Goal: Task Accomplishment & Management: Manage account settings

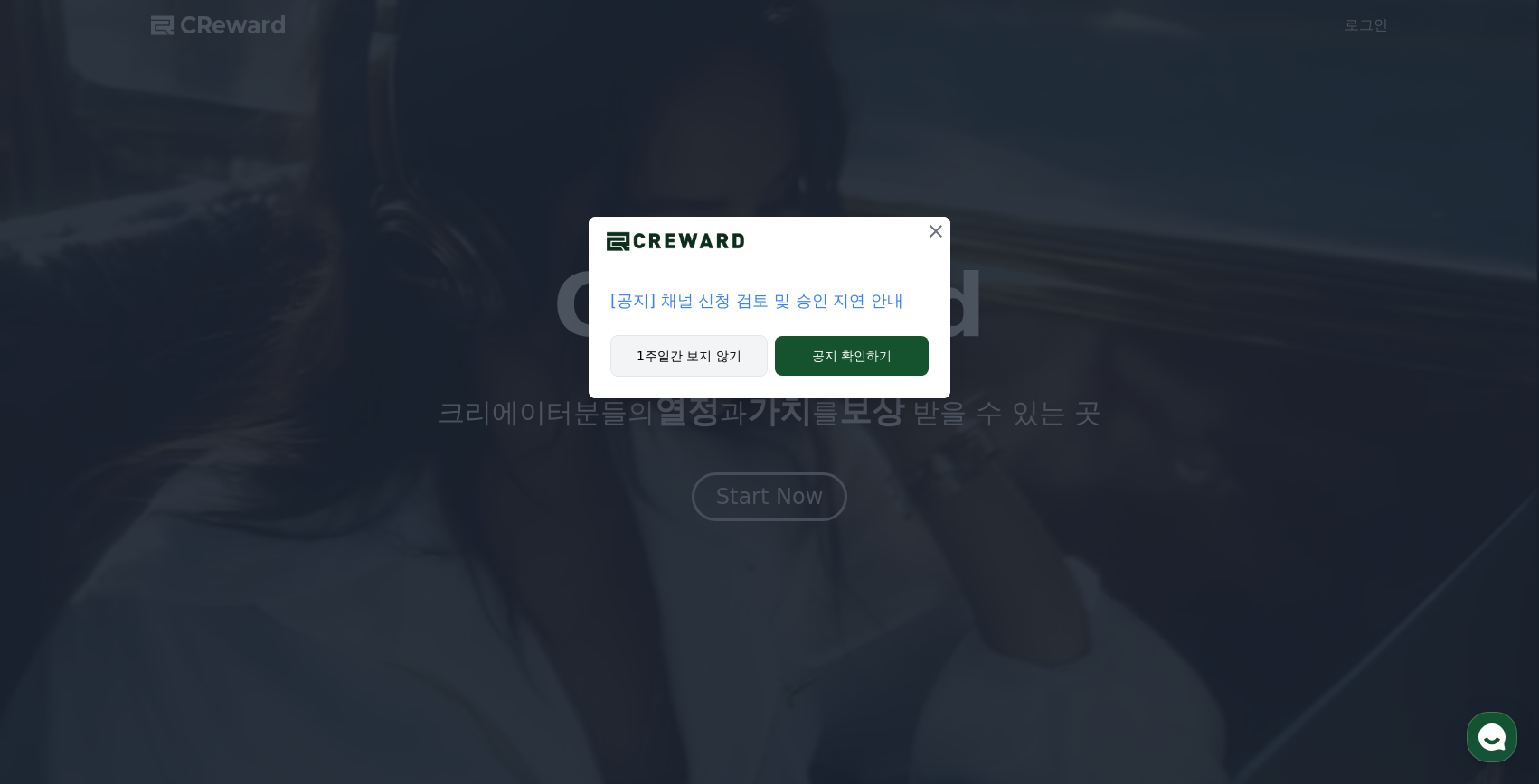
click at [720, 364] on button "1주일간 보지 않기" at bounding box center [689, 355] width 157 height 41
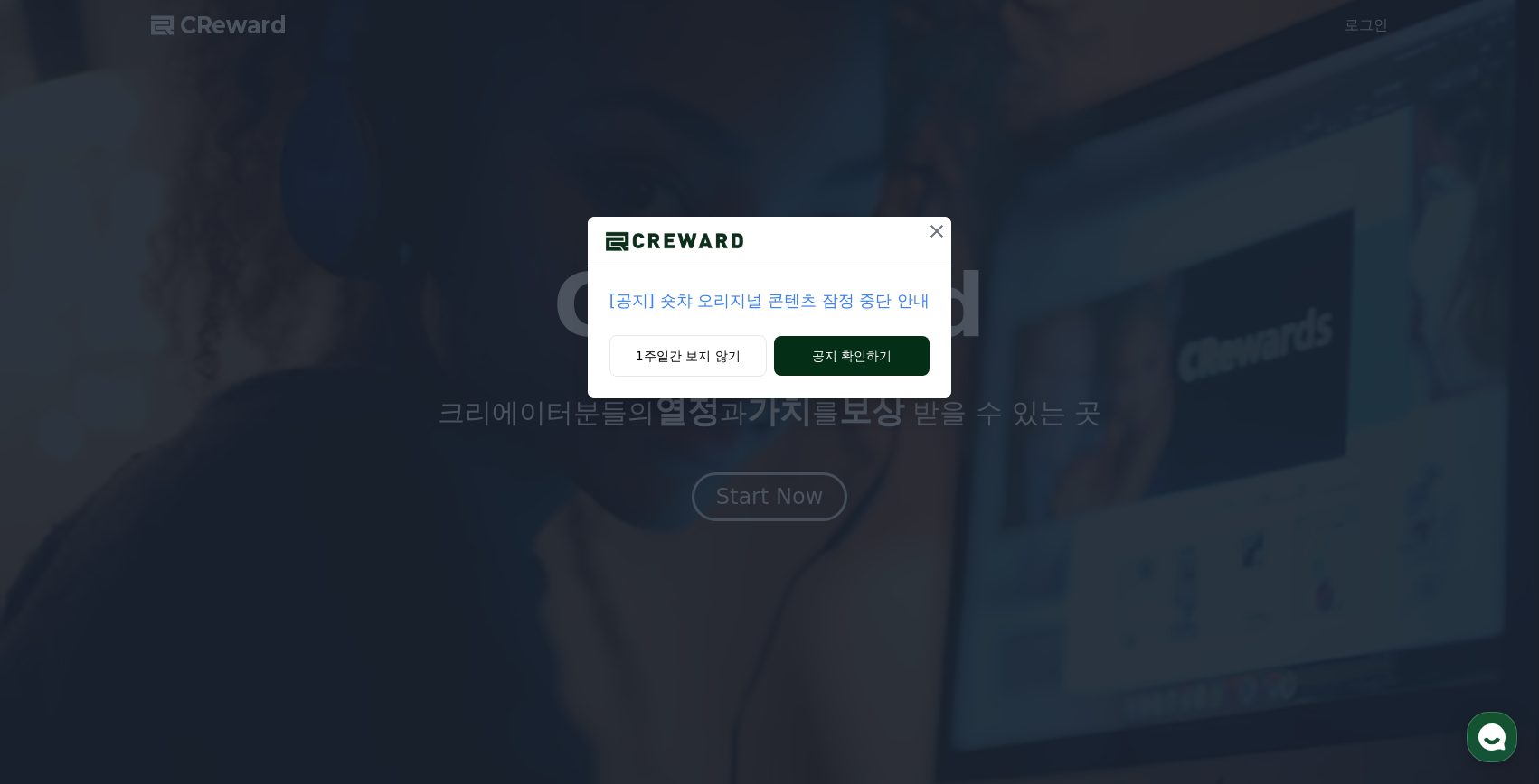
click at [838, 361] on button "공지 확인하기" at bounding box center [851, 356] width 156 height 40
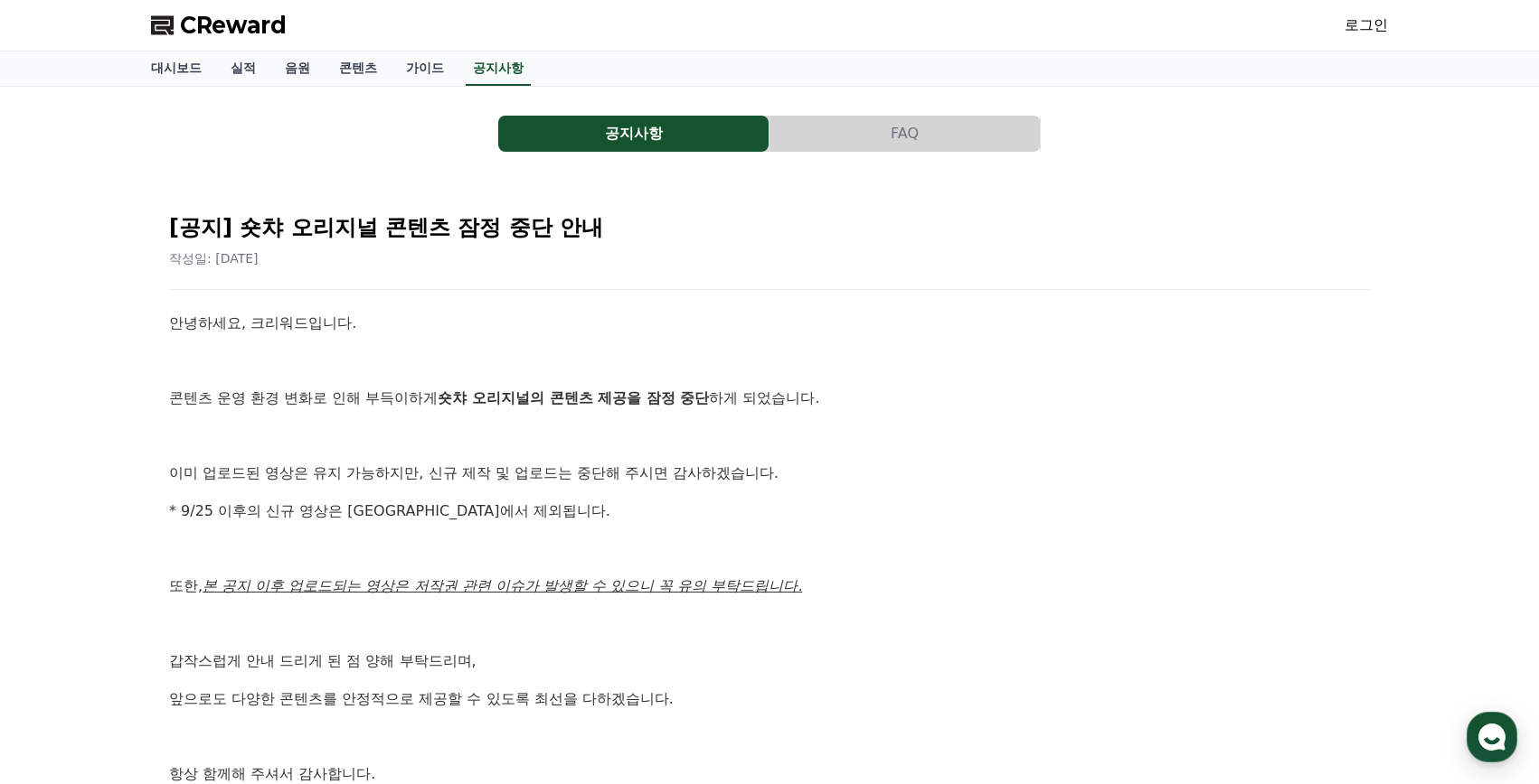
click at [659, 142] on button "공지사항" at bounding box center [633, 134] width 270 height 36
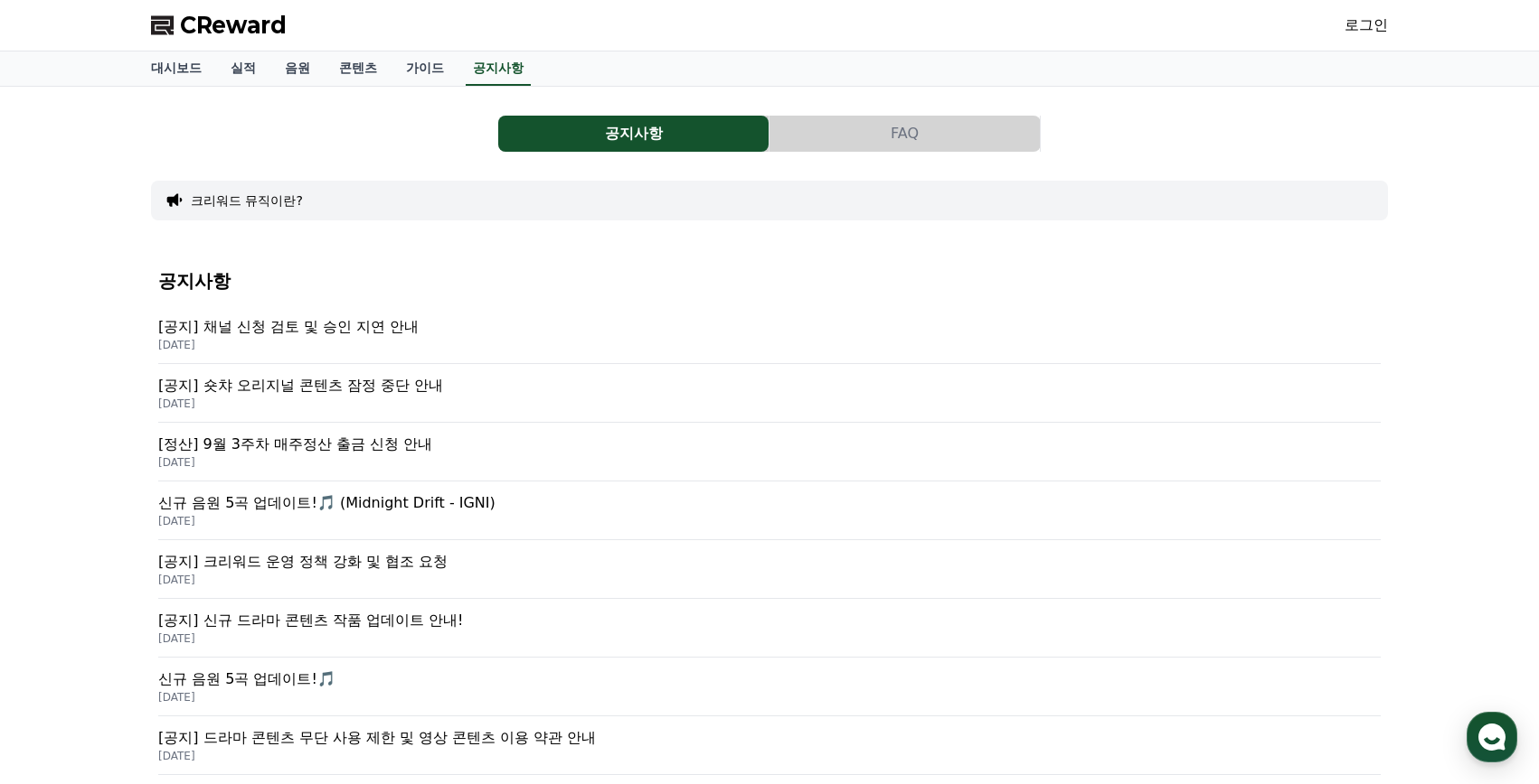
click at [379, 335] on p "[공지] 채널 신청 검토 및 승인 지연 안내" at bounding box center [769, 326] width 1222 height 22
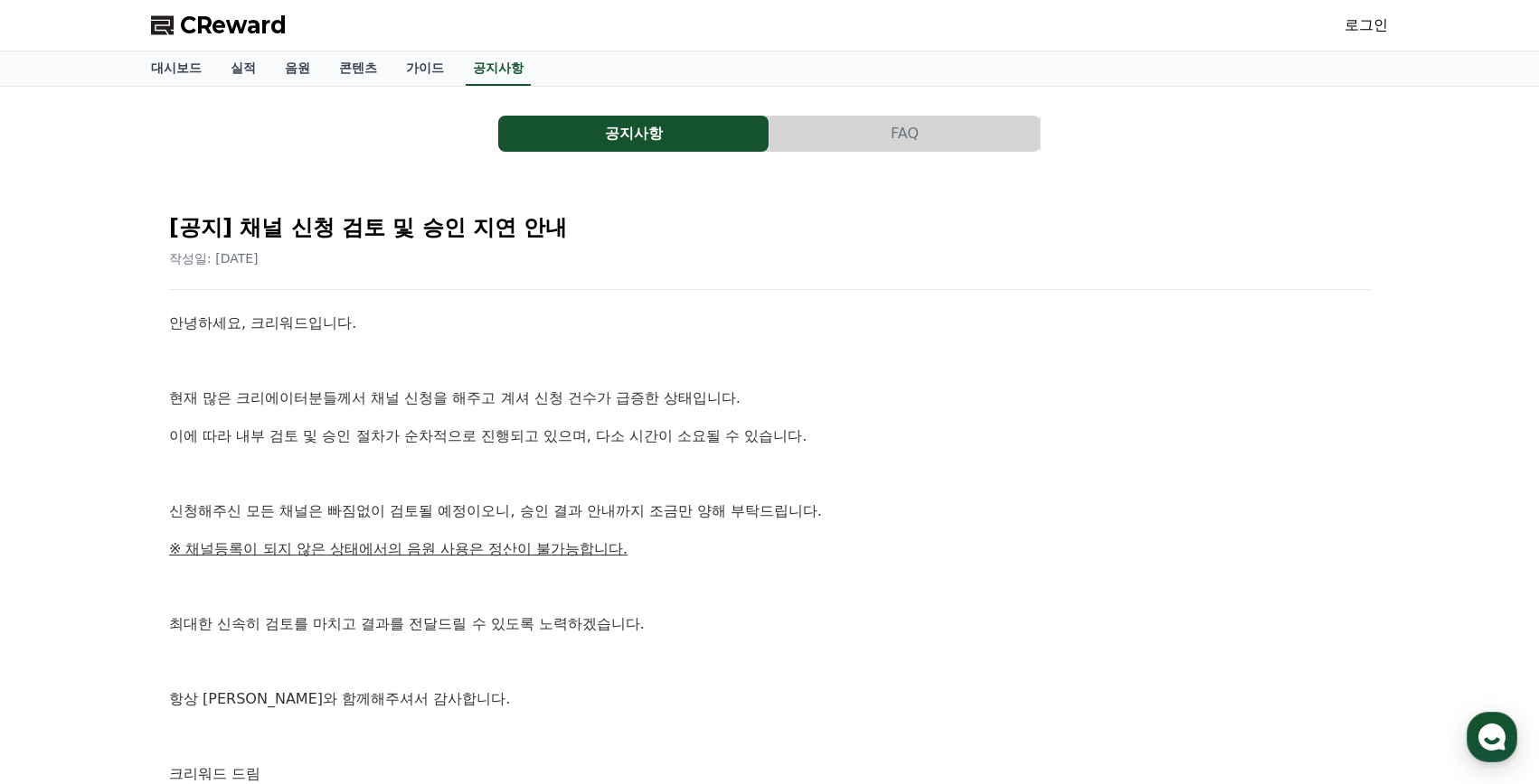
click at [666, 133] on button "공지사항" at bounding box center [633, 134] width 270 height 36
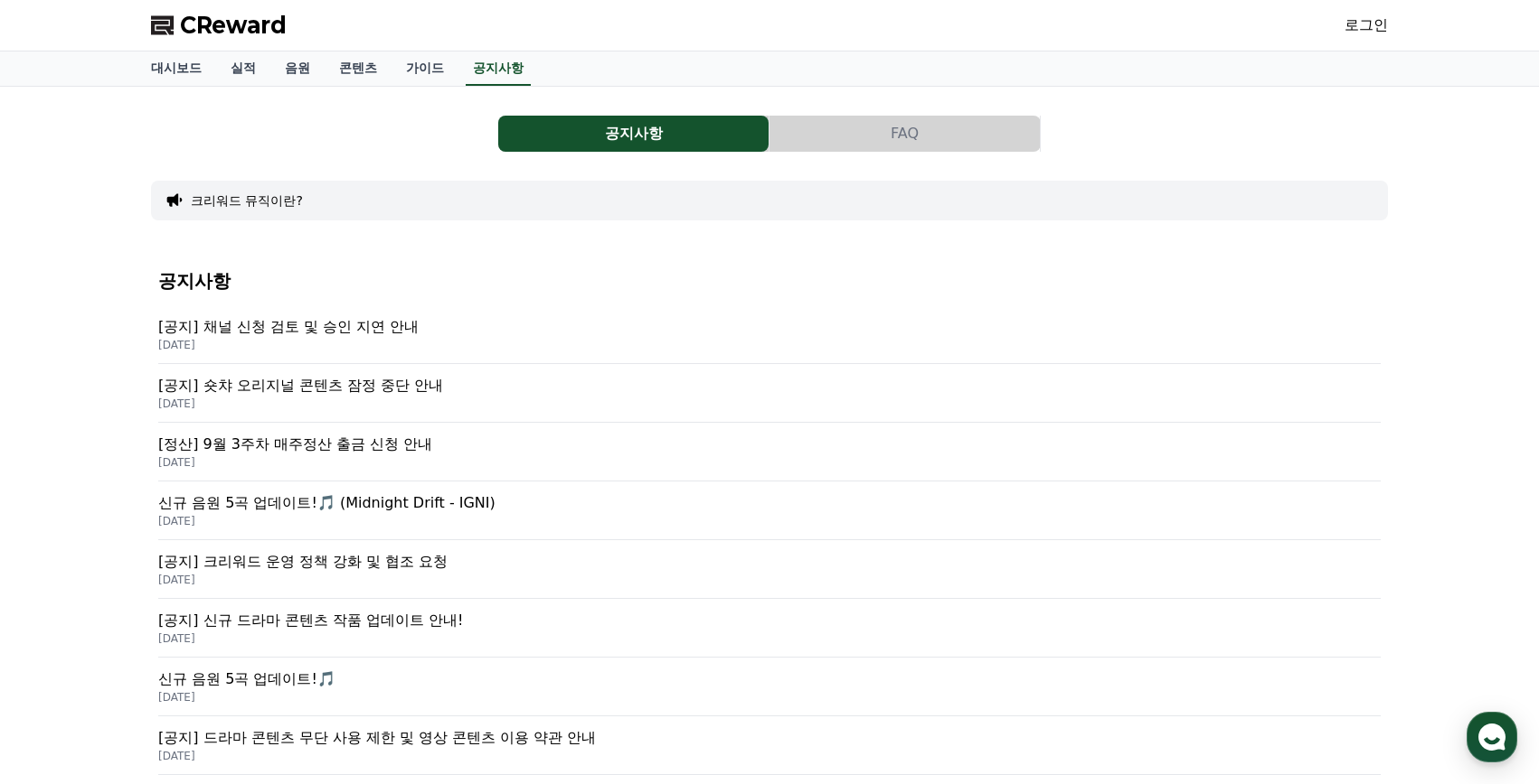
click at [410, 382] on p "[공지] 숏챠 오리지널 콘텐츠 잠정 중단 안내" at bounding box center [769, 386] width 1222 height 22
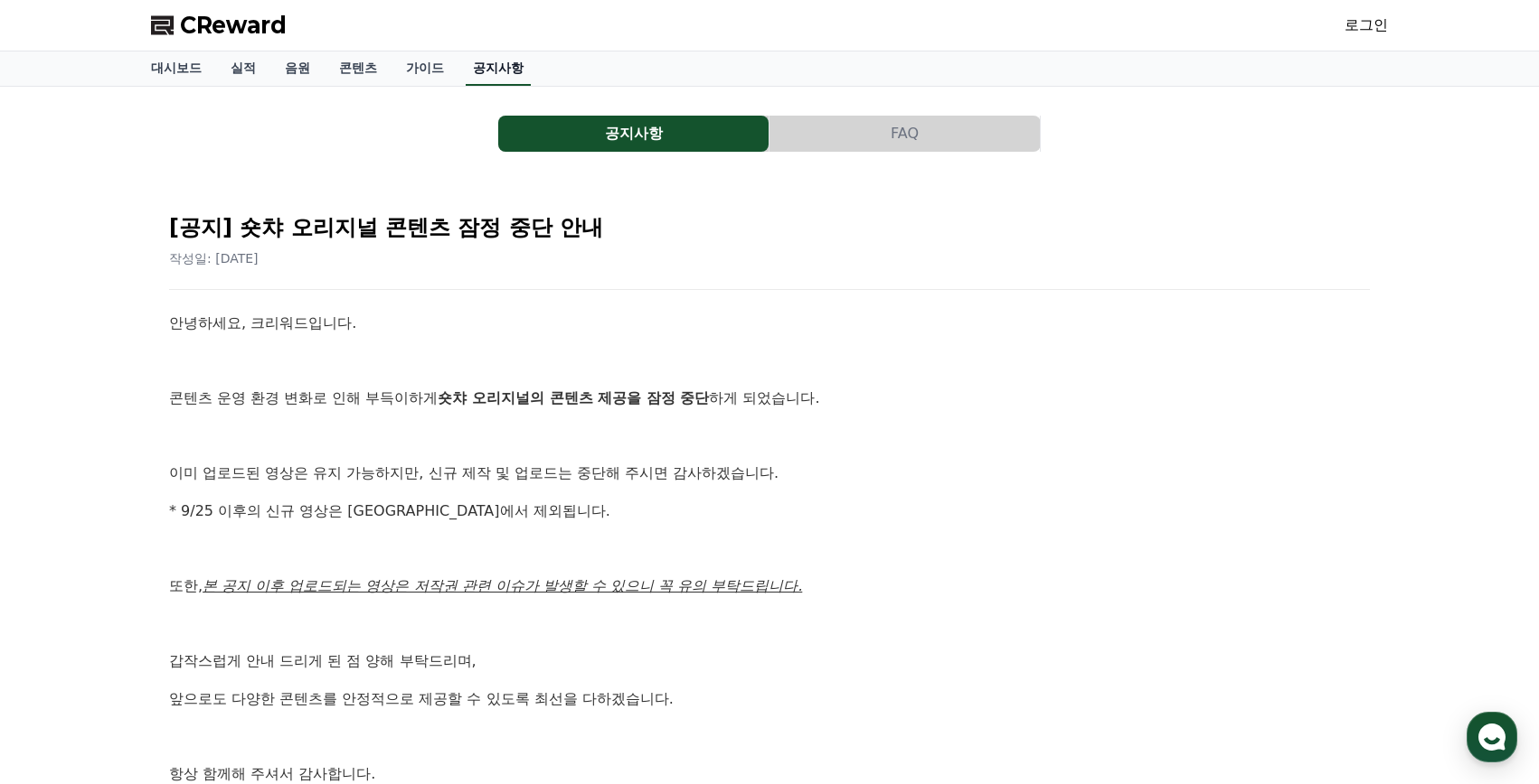
click at [470, 74] on link "공지사항" at bounding box center [498, 69] width 65 height 34
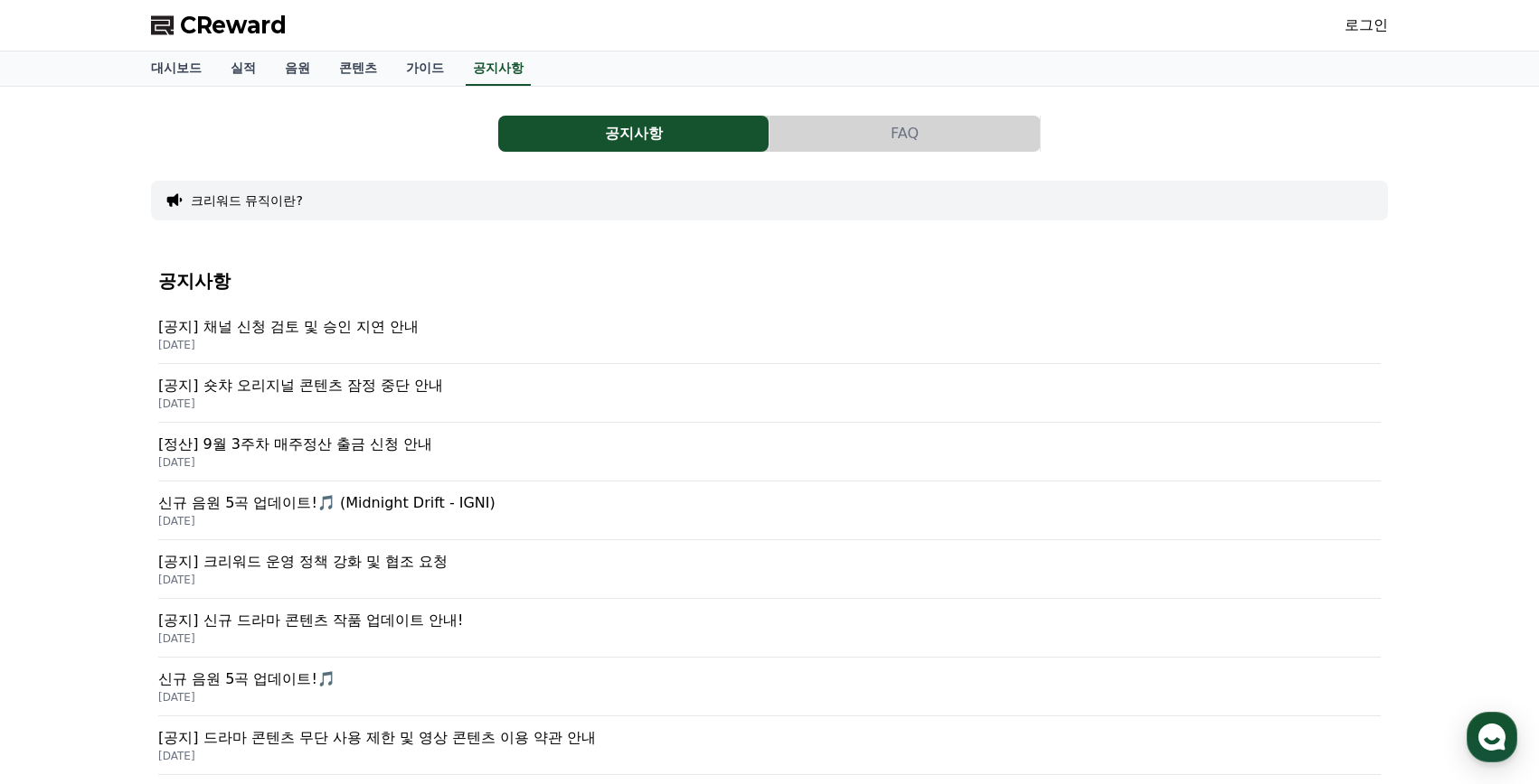
click at [323, 333] on p "[공지] 채널 신청 검토 및 승인 지연 안내" at bounding box center [769, 326] width 1222 height 22
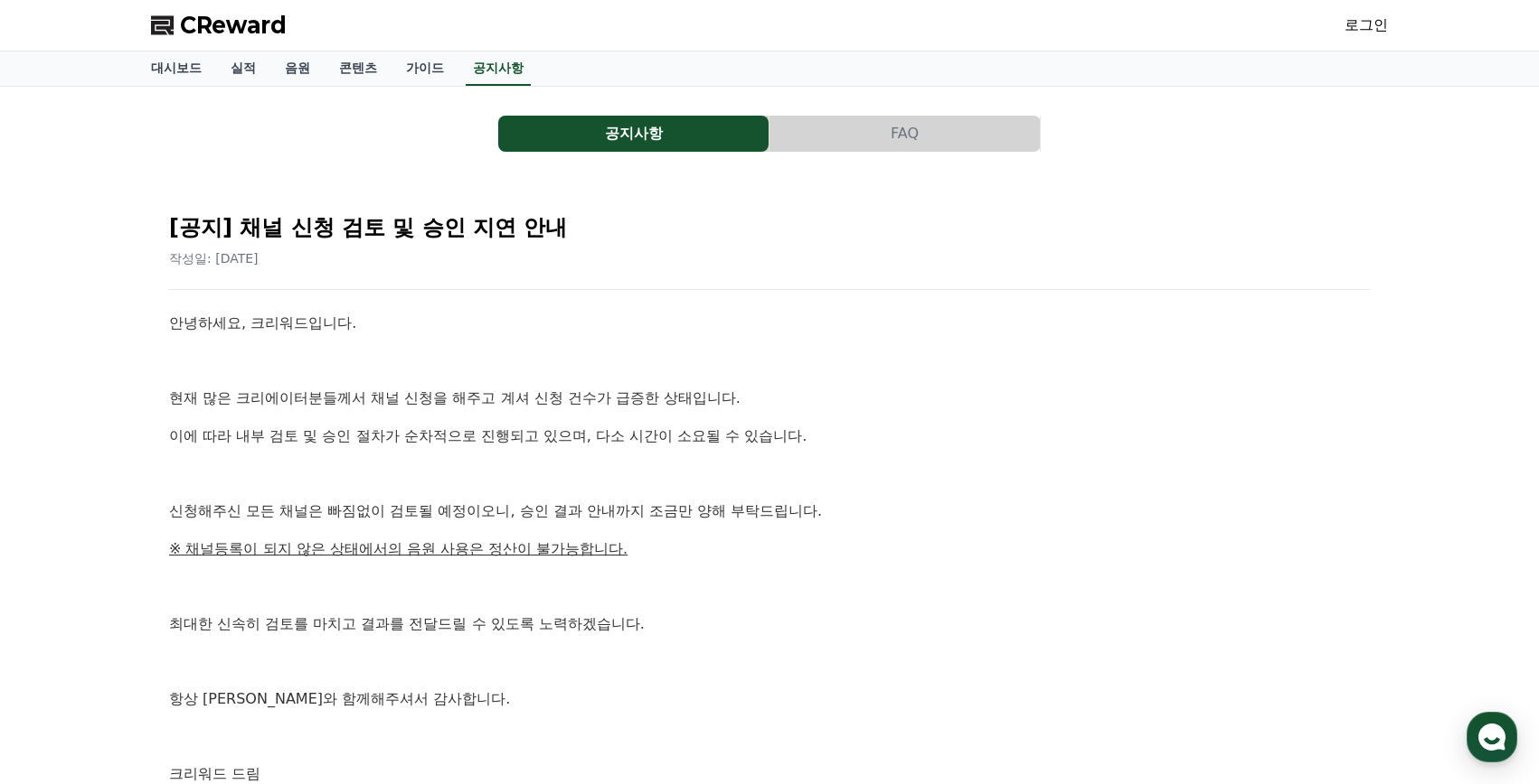
click at [555, 132] on button "공지사항" at bounding box center [633, 134] width 270 height 36
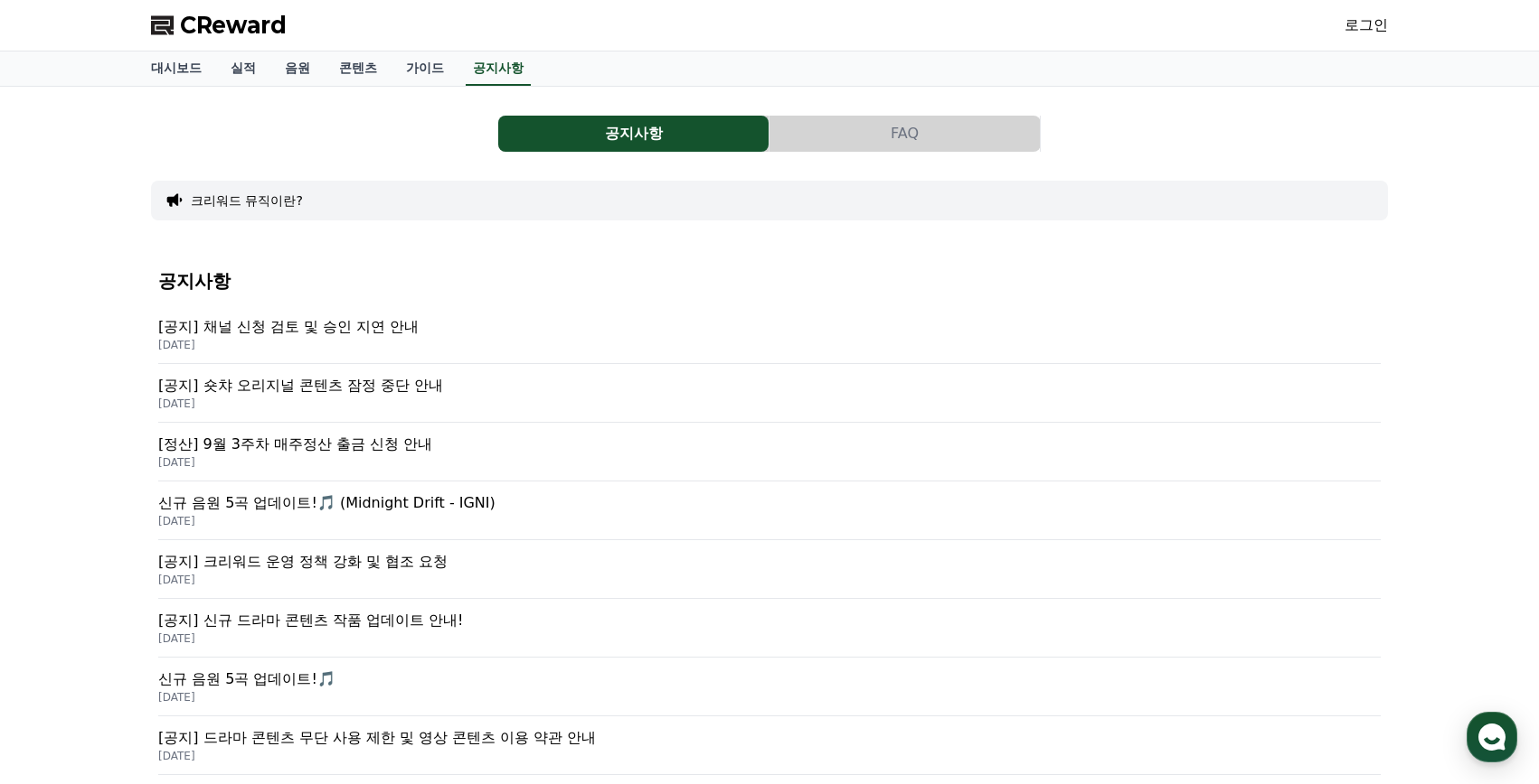
click at [855, 144] on button "FAQ" at bounding box center [904, 134] width 270 height 36
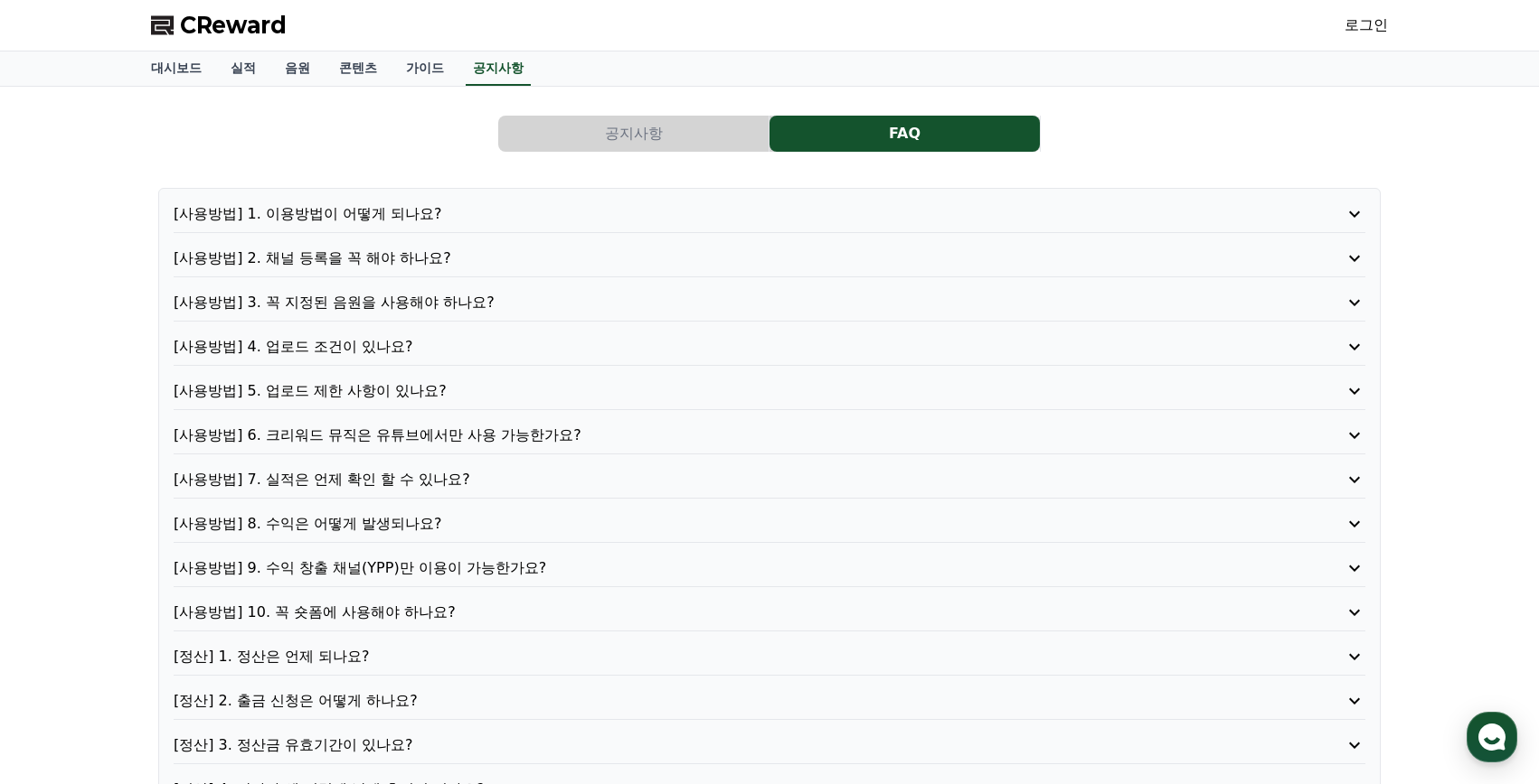
click at [645, 141] on button "공지사항" at bounding box center [633, 134] width 270 height 36
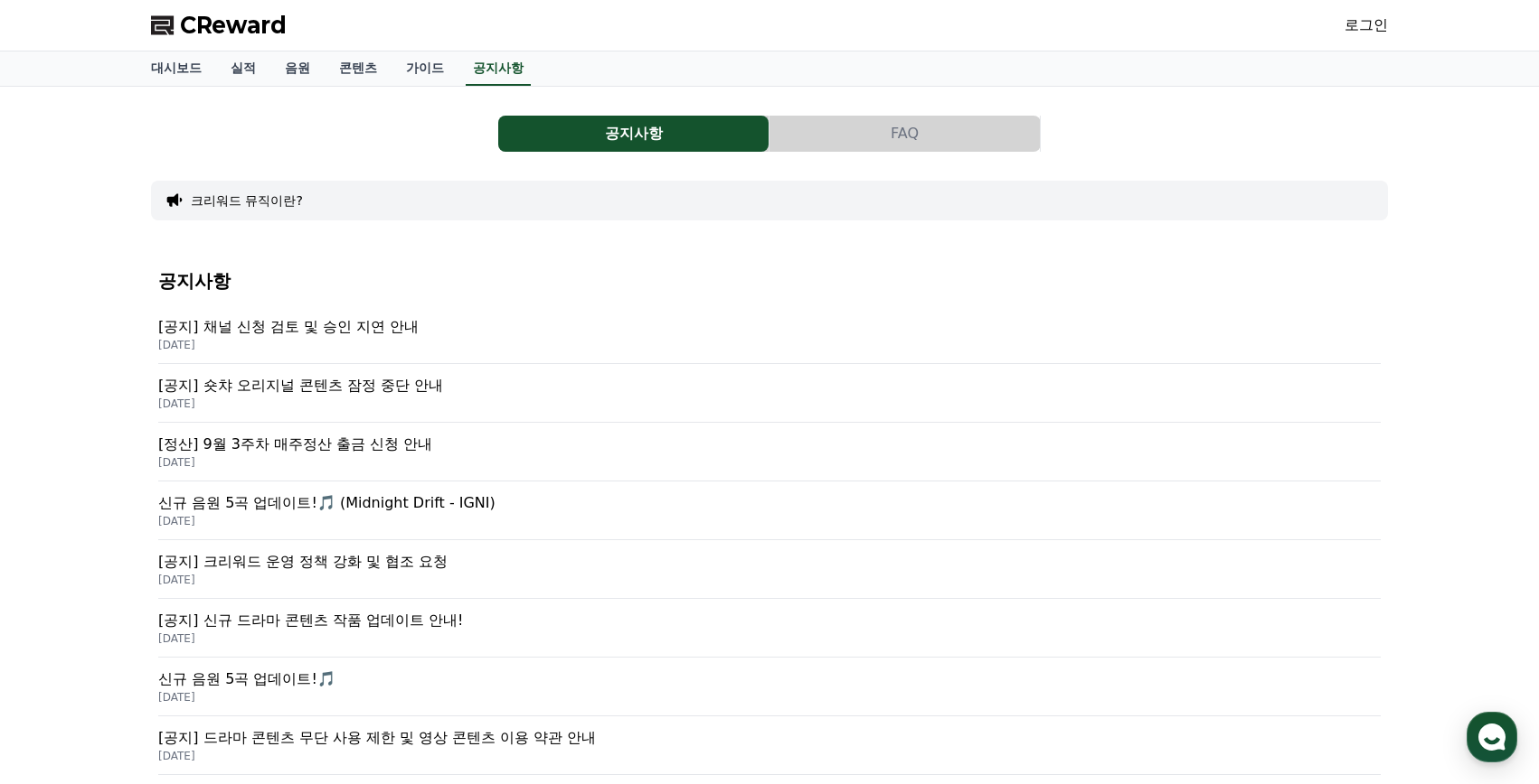
click at [397, 383] on p "[공지] 숏챠 오리지널 콘텐츠 잠정 중단 안내" at bounding box center [769, 386] width 1222 height 22
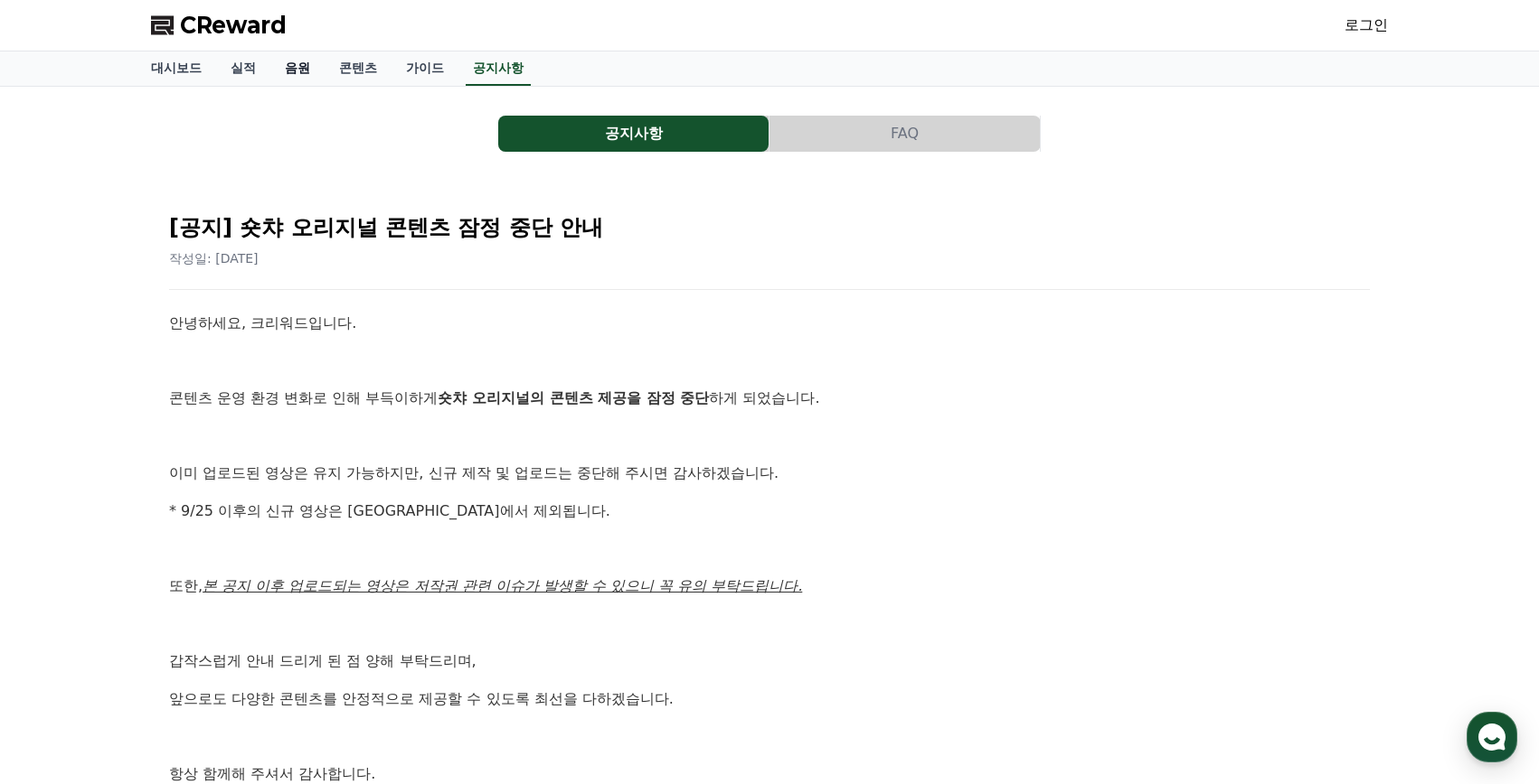
click at [299, 63] on link "음원" at bounding box center [297, 69] width 55 height 34
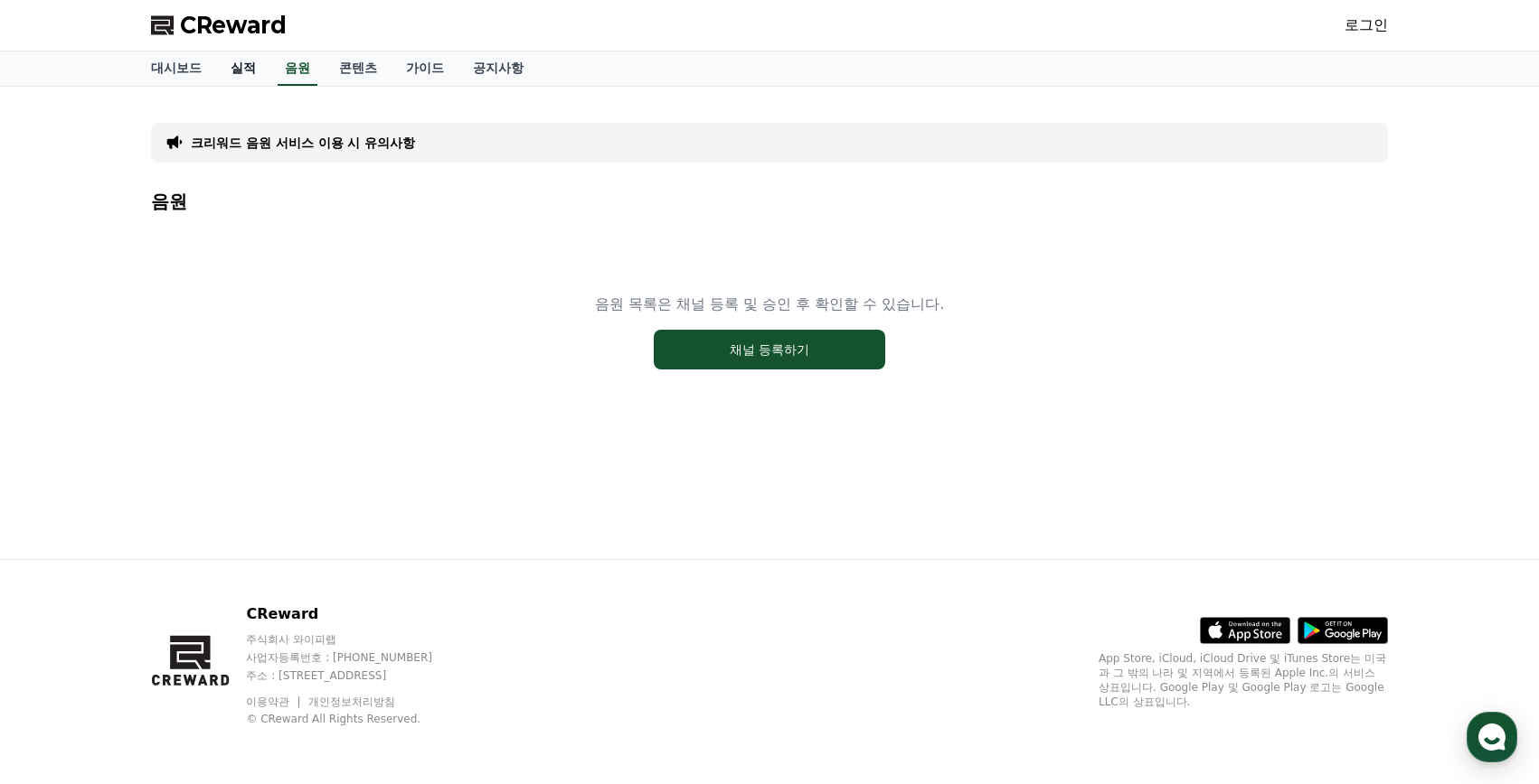
click at [244, 64] on link "실적" at bounding box center [243, 69] width 55 height 34
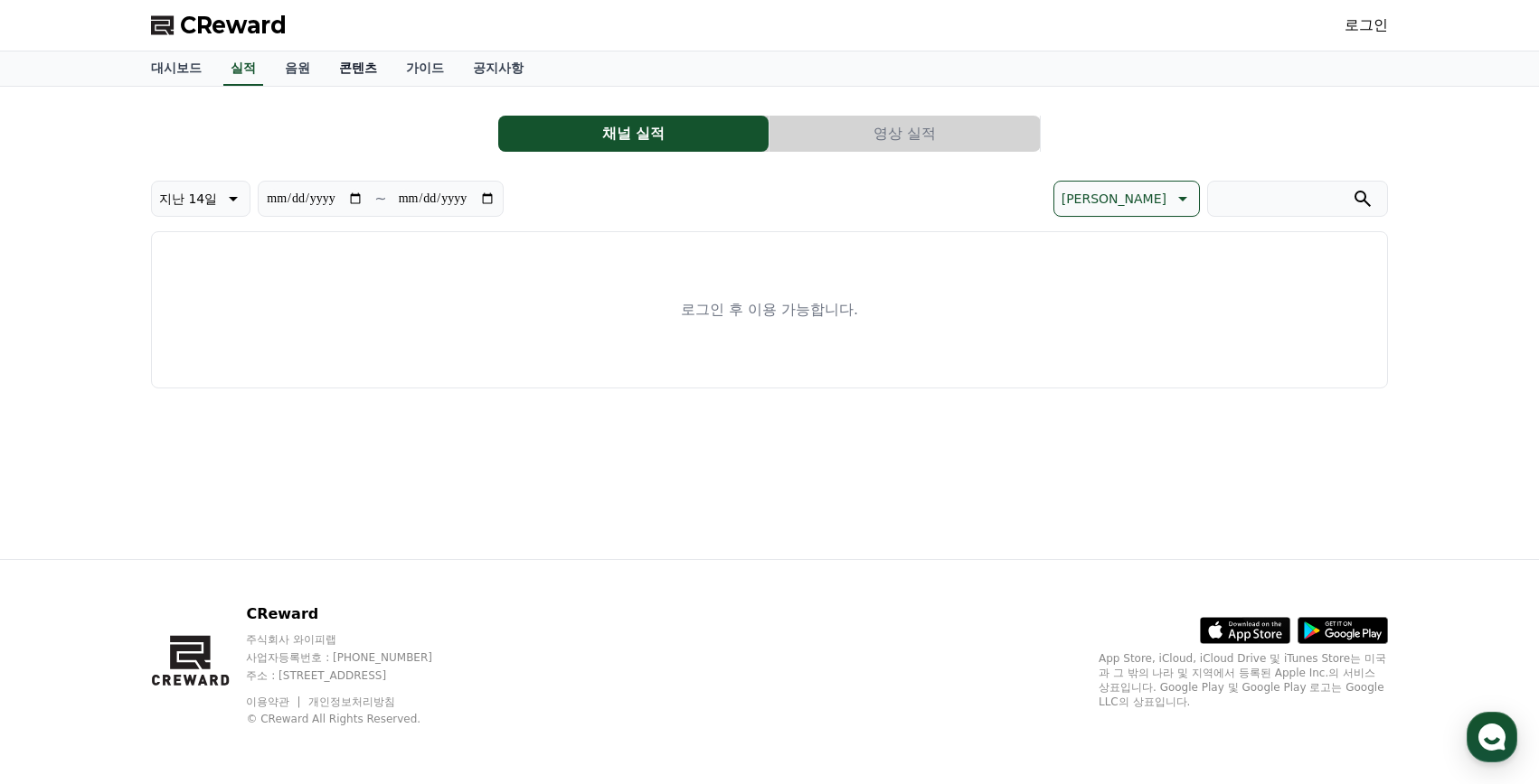
click at [358, 71] on link "콘텐츠" at bounding box center [358, 69] width 67 height 34
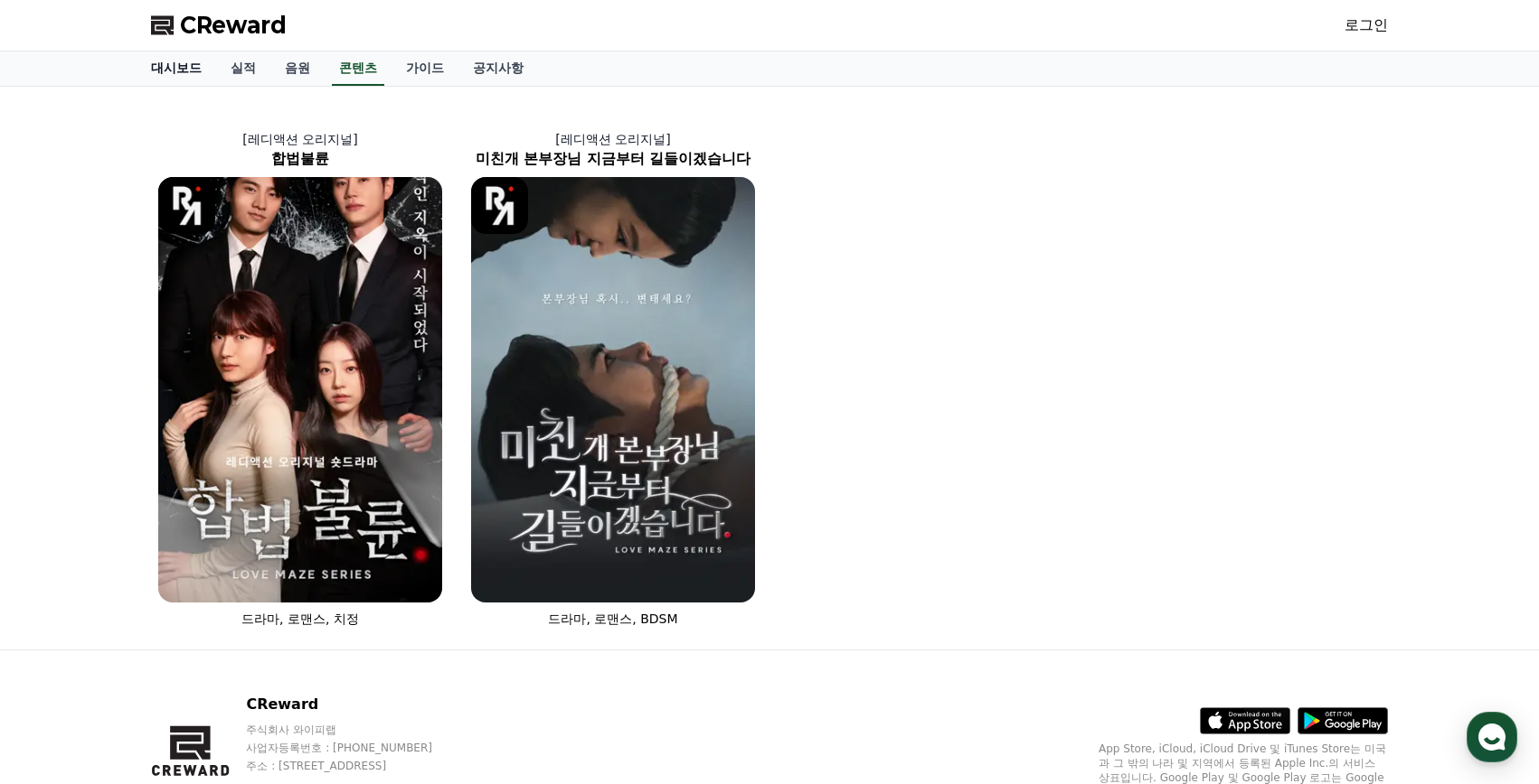
click at [178, 64] on link "대시보드" at bounding box center [176, 69] width 79 height 34
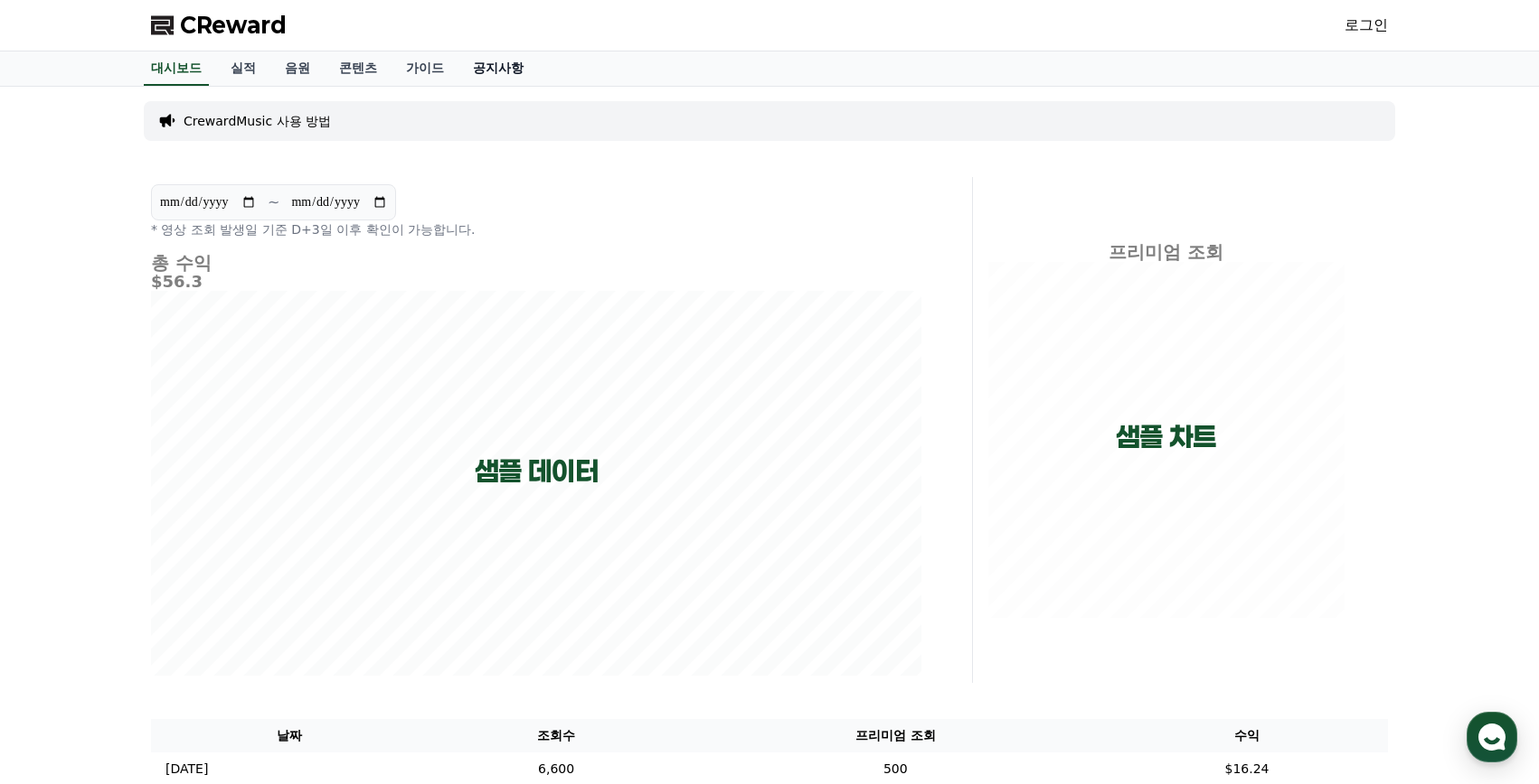
click at [502, 71] on link "공지사항" at bounding box center [498, 69] width 79 height 34
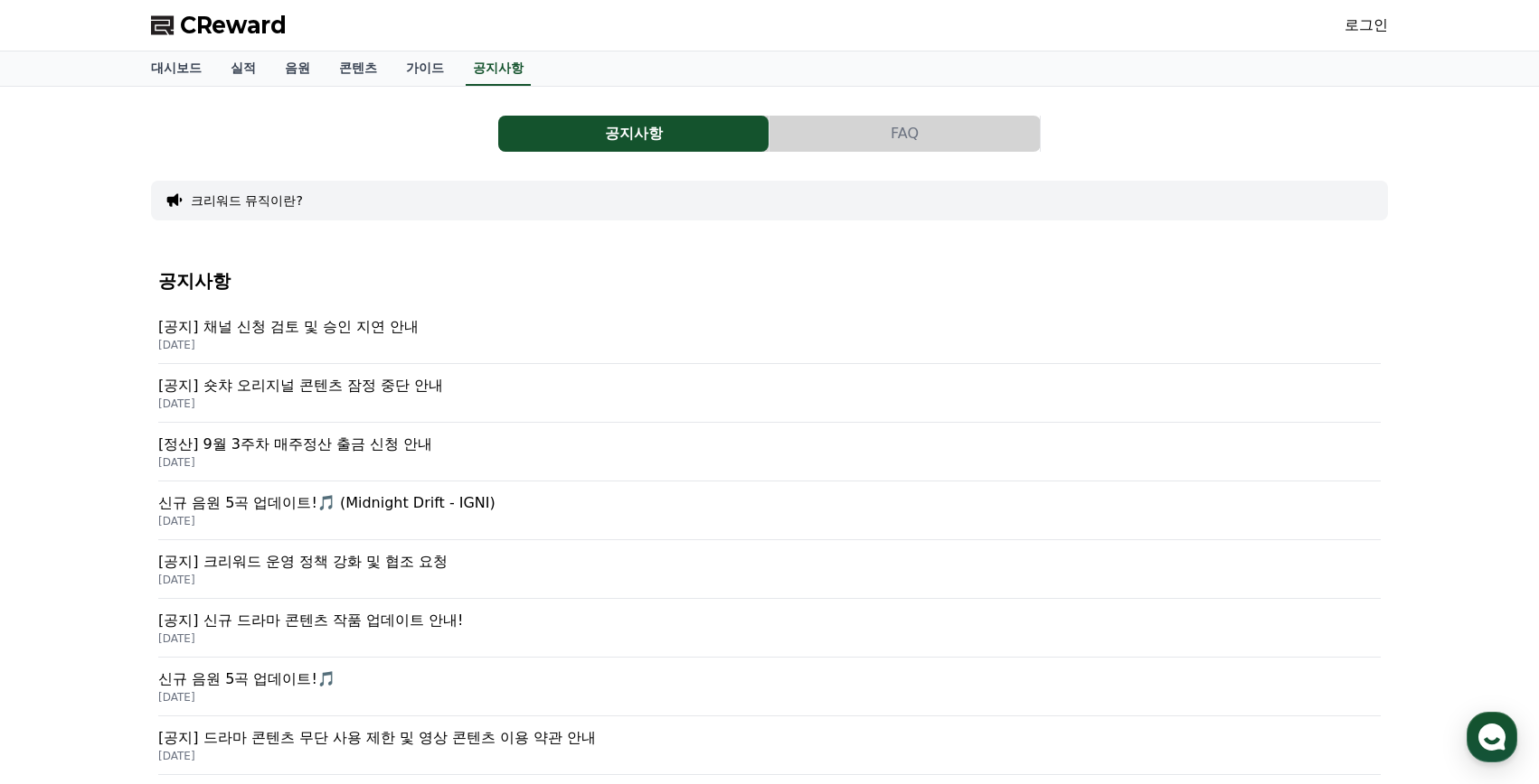
click at [245, 24] on span "CReward" at bounding box center [233, 25] width 106 height 29
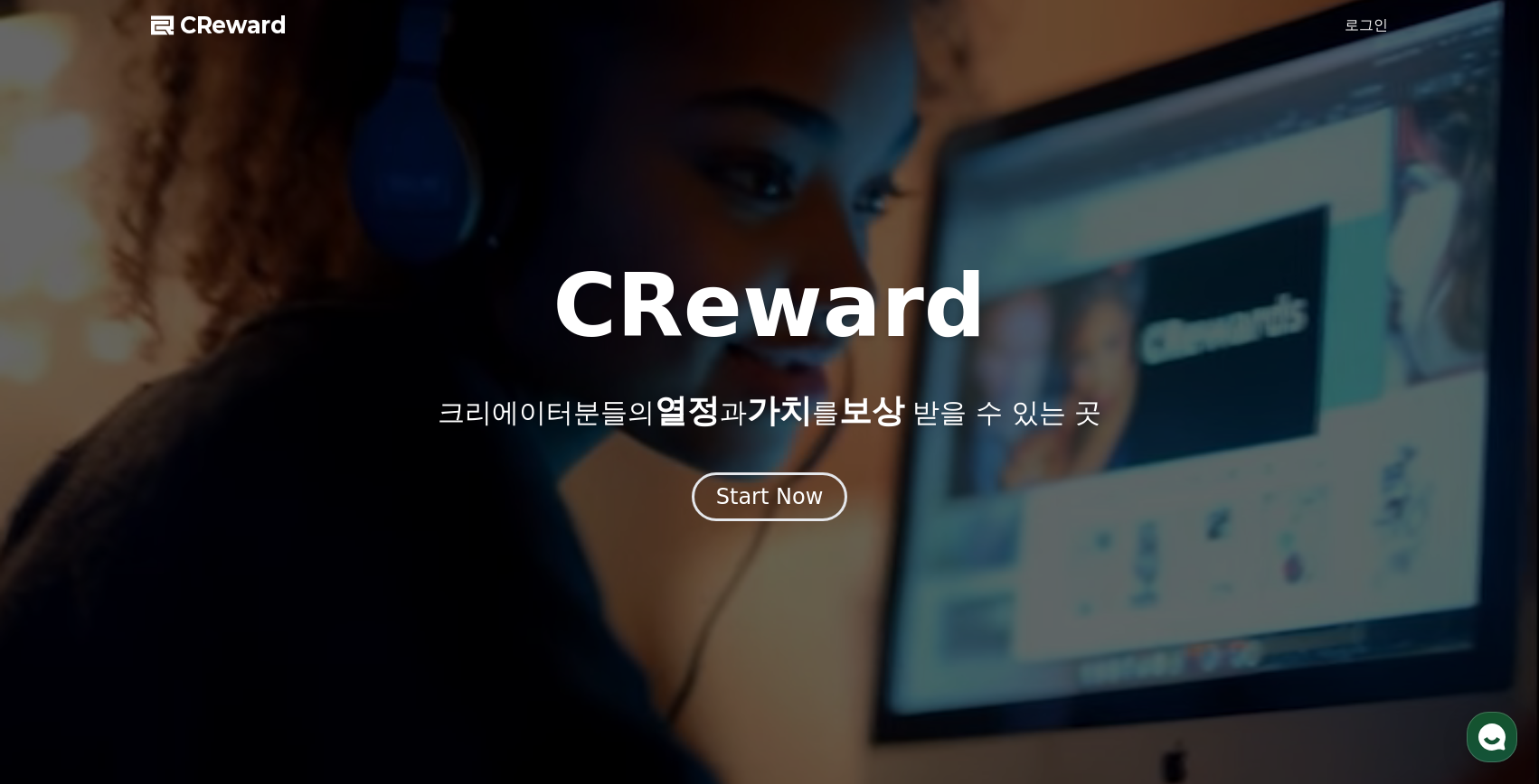
click at [1364, 31] on link "로그인" at bounding box center [1366, 25] width 43 height 22
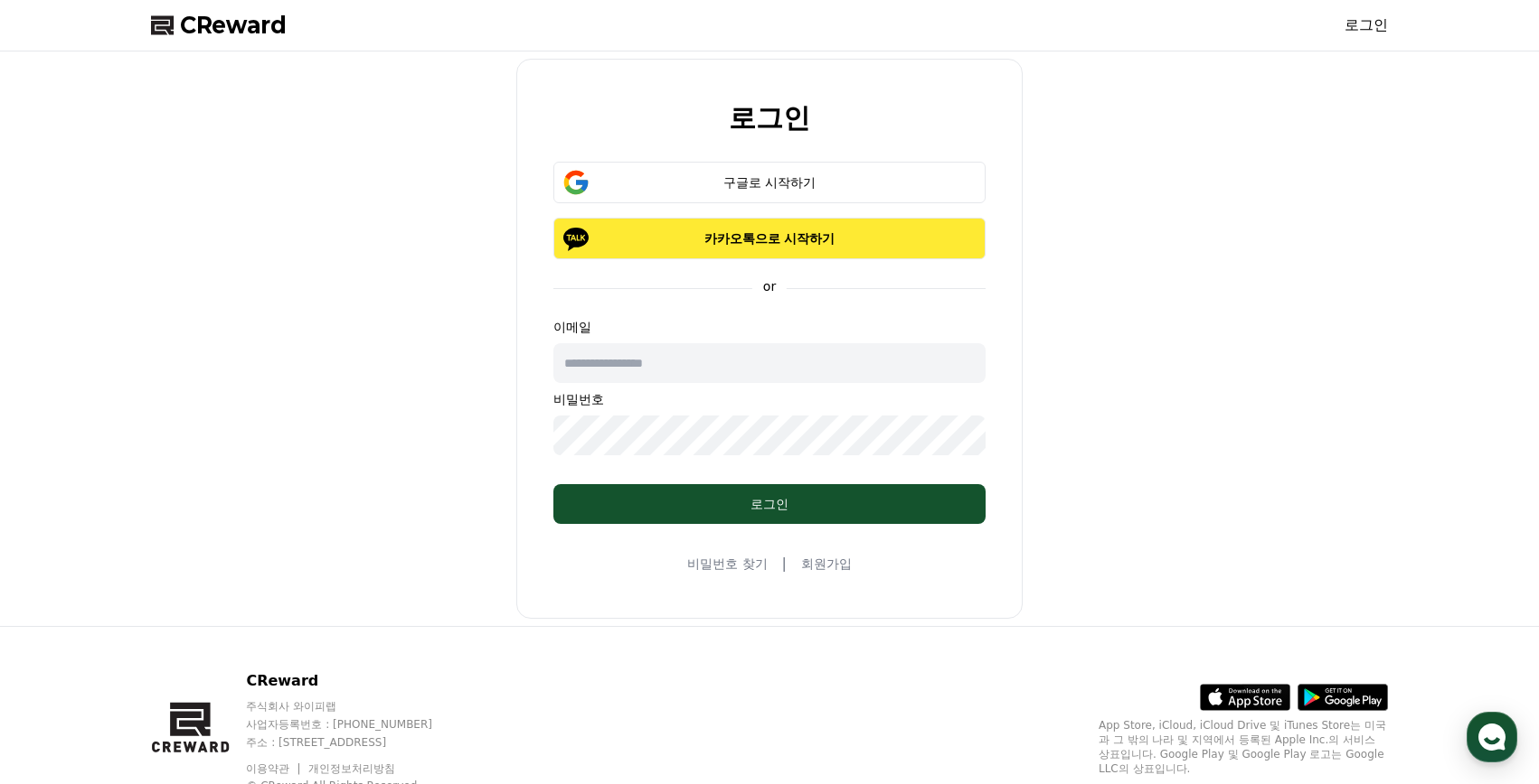
click at [782, 236] on p "카카오톡으로 시작하기" at bounding box center [769, 238] width 380 height 18
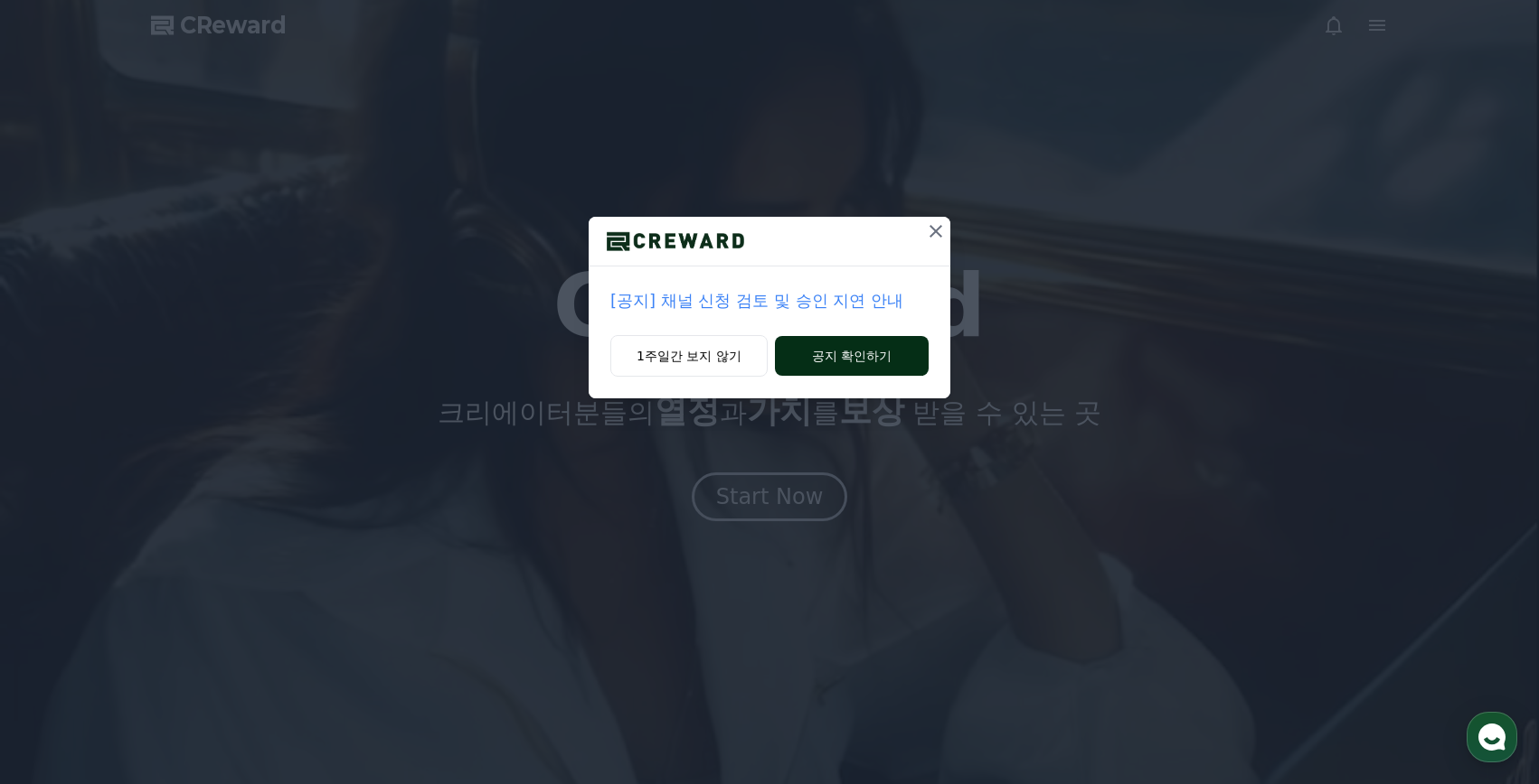
click at [826, 358] on button "공지 확인하기" at bounding box center [851, 356] width 153 height 40
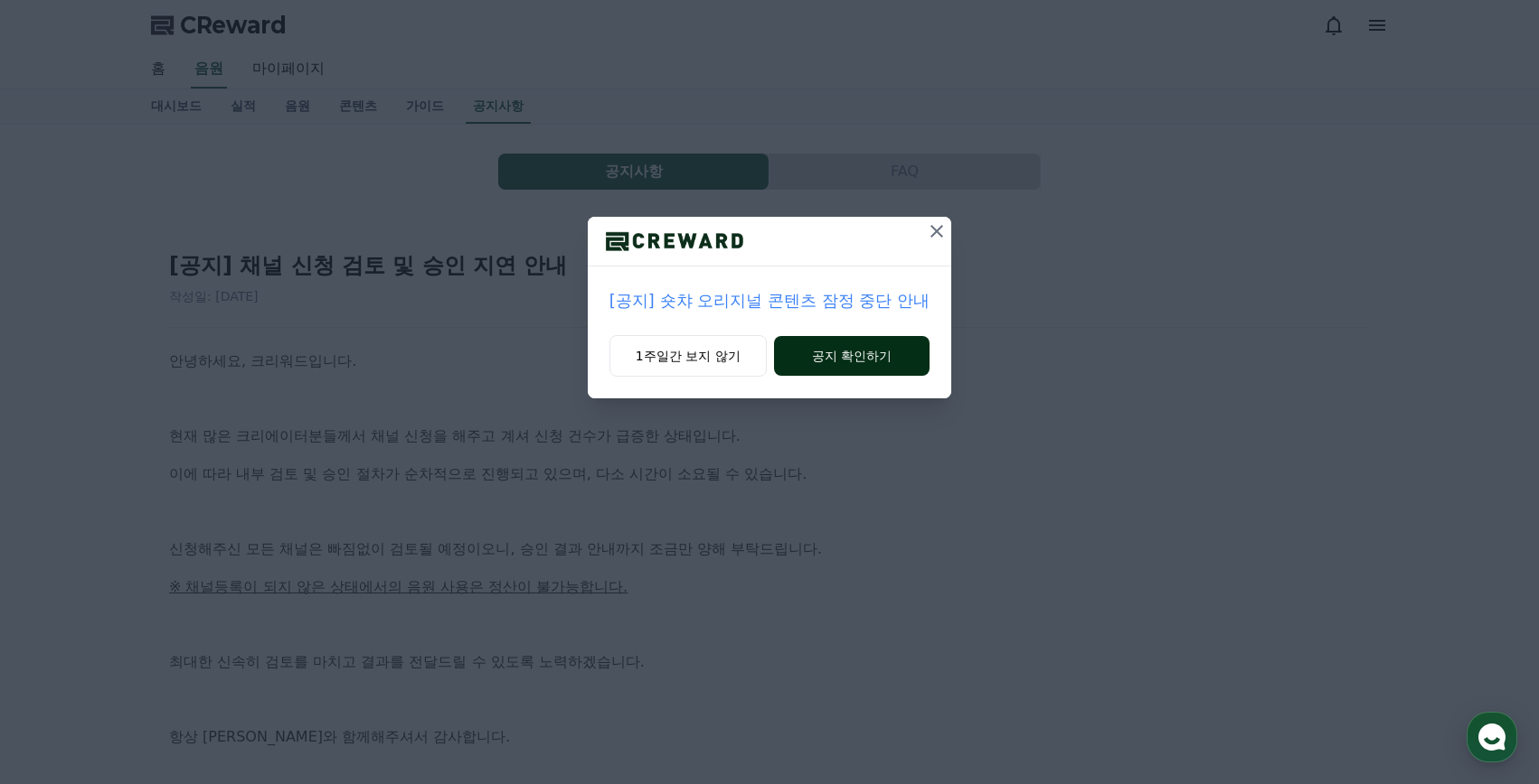
click at [838, 363] on button "공지 확인하기" at bounding box center [851, 356] width 156 height 40
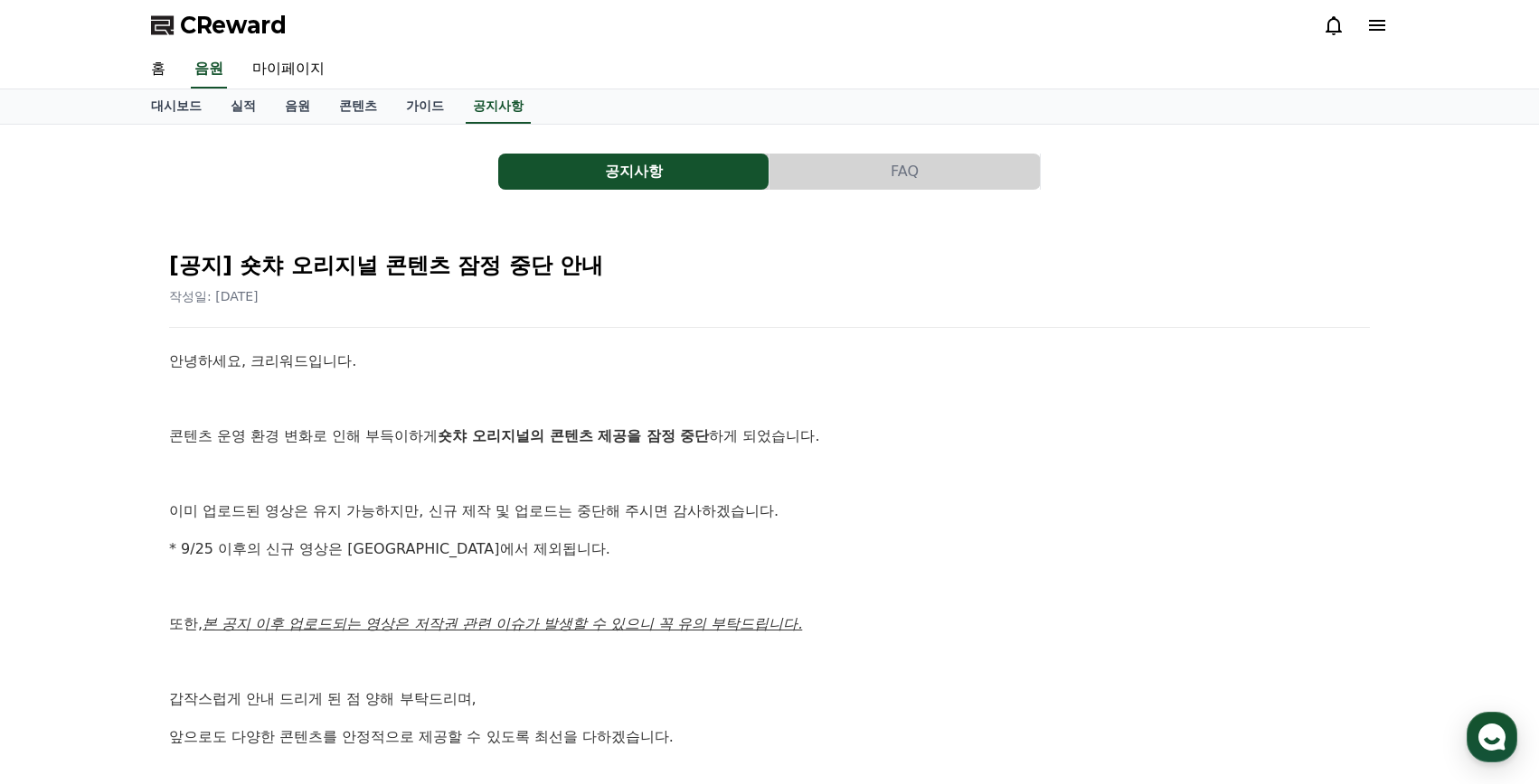
click at [1374, 30] on icon at bounding box center [1376, 25] width 16 height 11
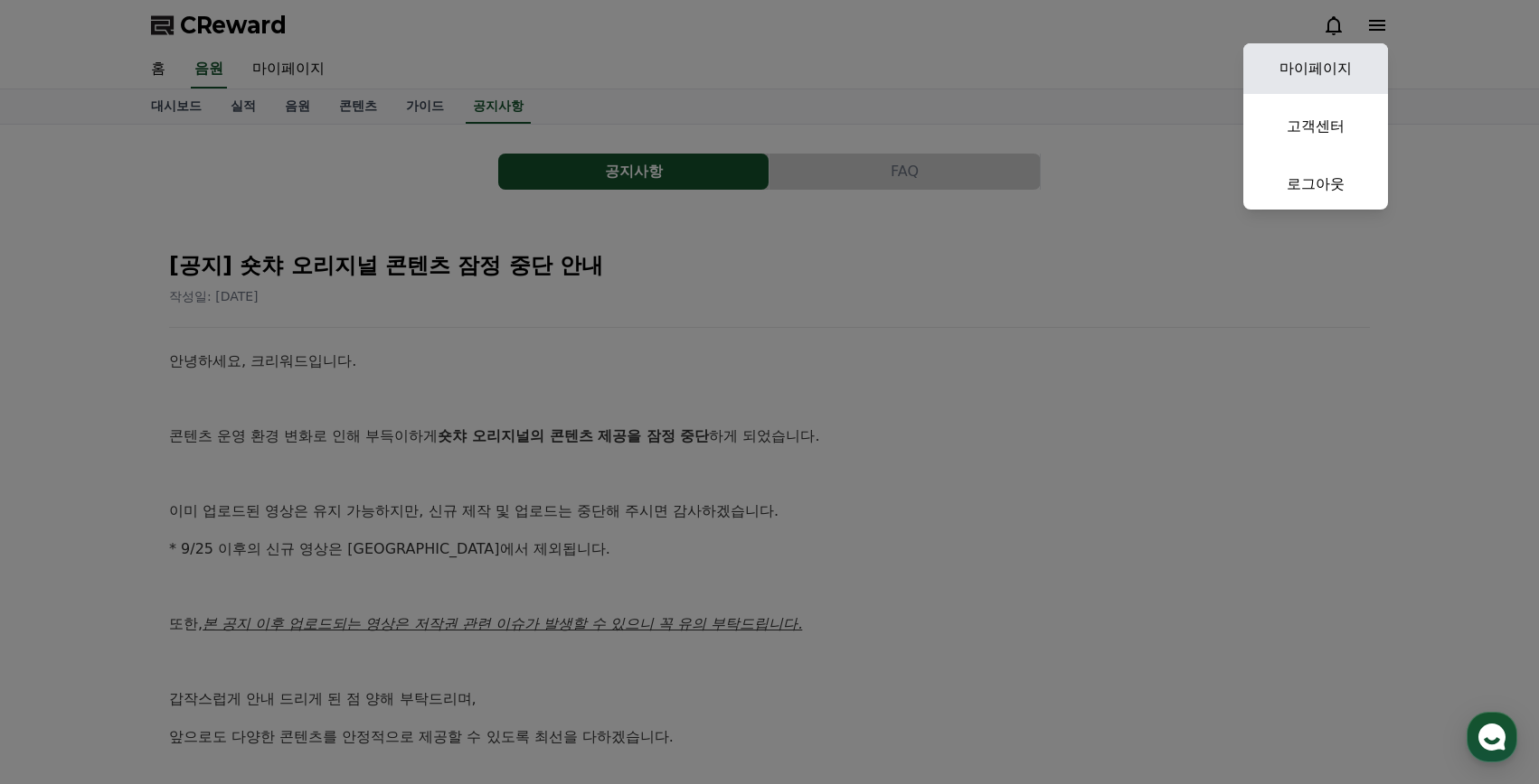
click at [1325, 72] on link "마이페이지" at bounding box center [1315, 68] width 145 height 51
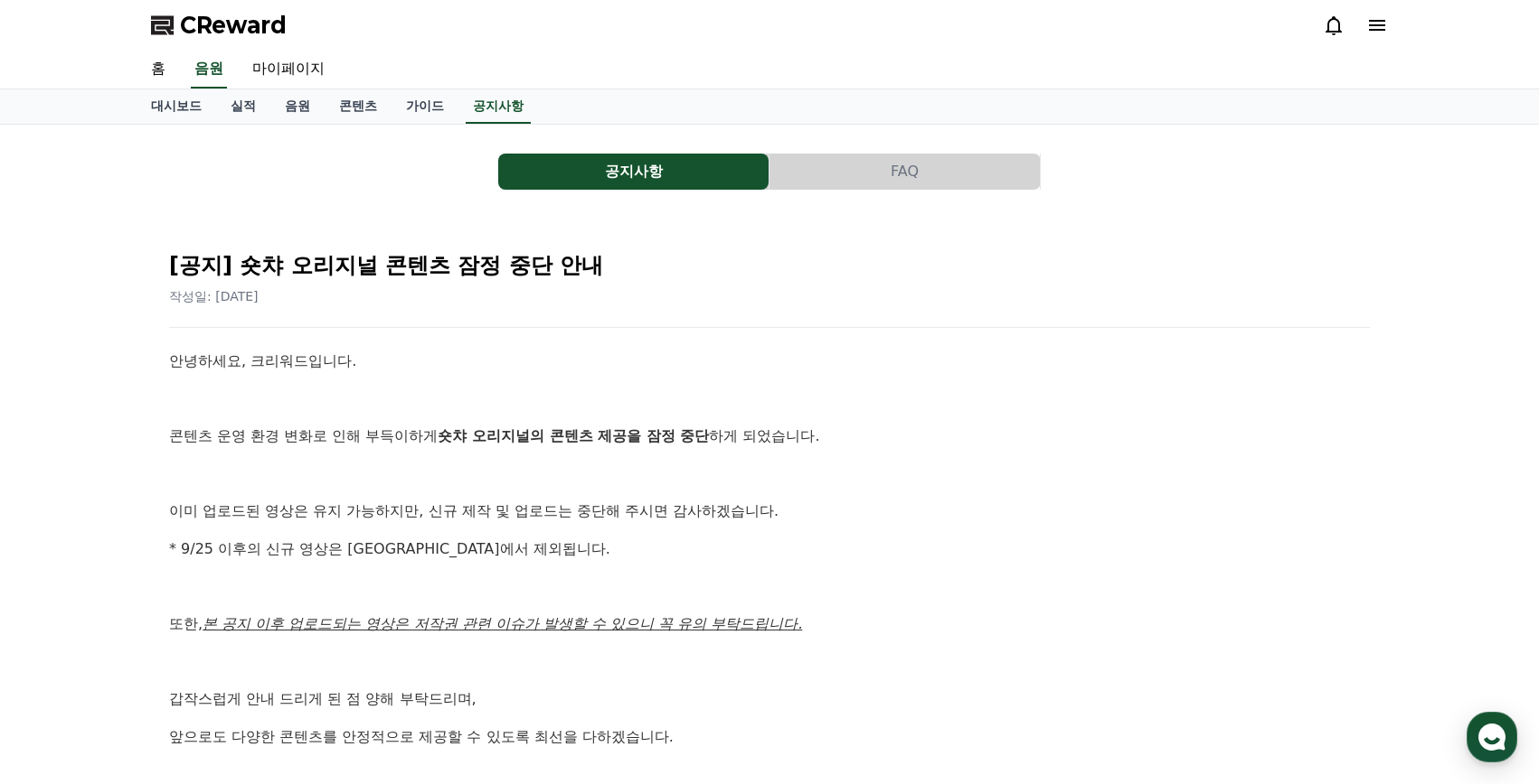
select select "**********"
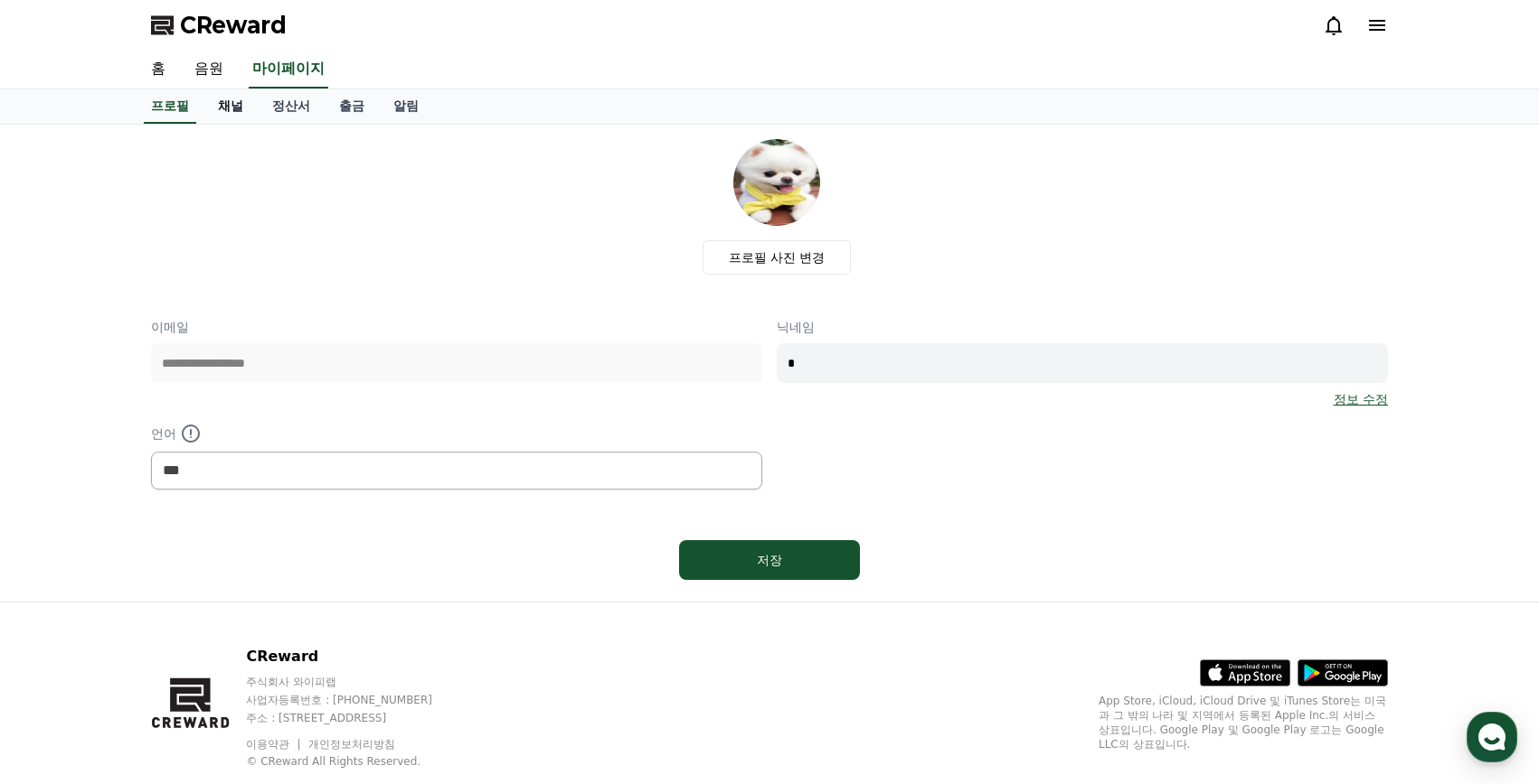
click at [238, 101] on link "채널" at bounding box center [230, 106] width 55 height 34
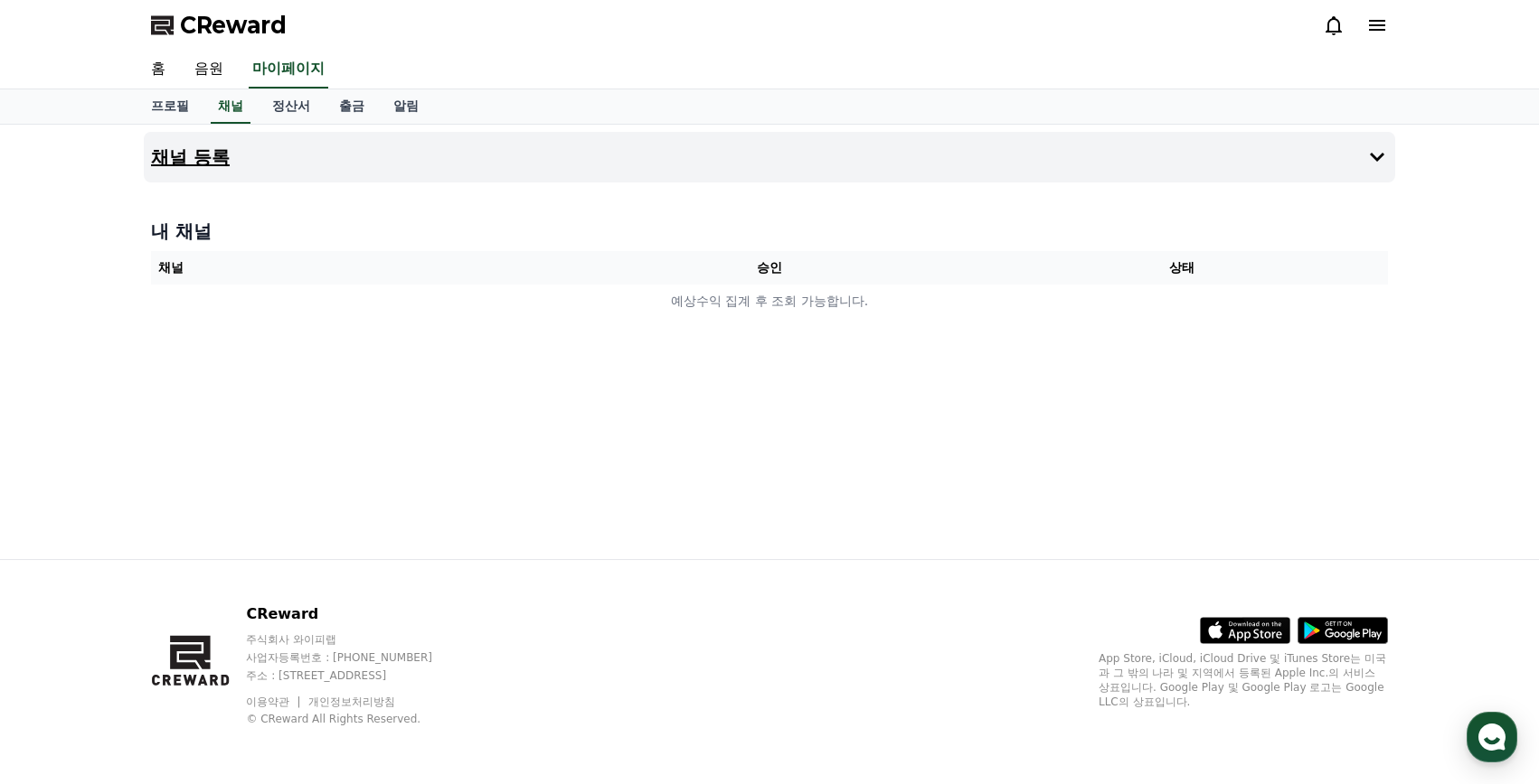
click at [1370, 153] on icon at bounding box center [1377, 157] width 22 height 22
